Goal: Task Accomplishment & Management: Use online tool/utility

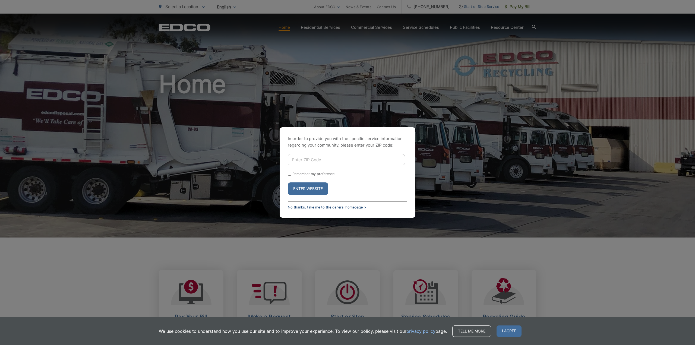
click at [318, 206] on link "No thanks, take me to the general homepage >" at bounding box center [327, 207] width 78 height 4
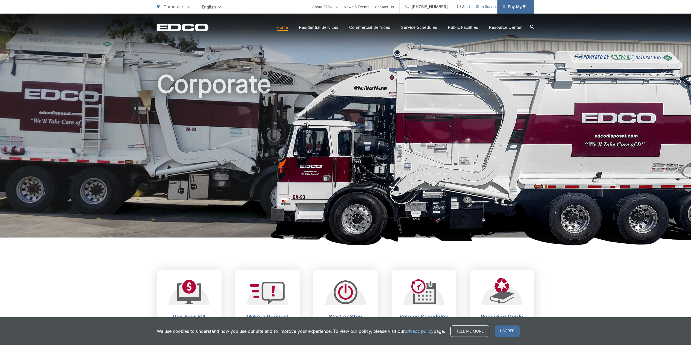
click at [516, 6] on span "Pay My Bill" at bounding box center [516, 7] width 26 height 7
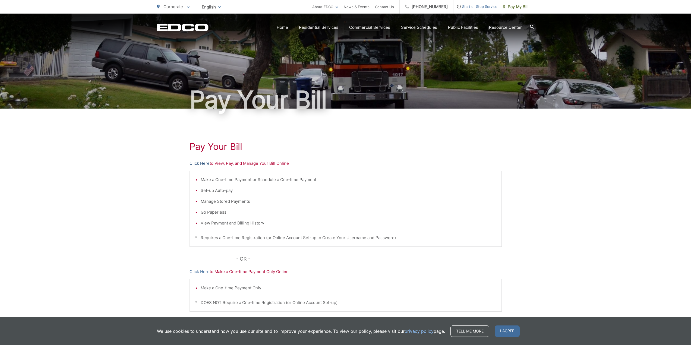
click at [202, 164] on link "Click Here" at bounding box center [200, 163] width 20 height 7
